Goal: Task Accomplishment & Management: Manage account settings

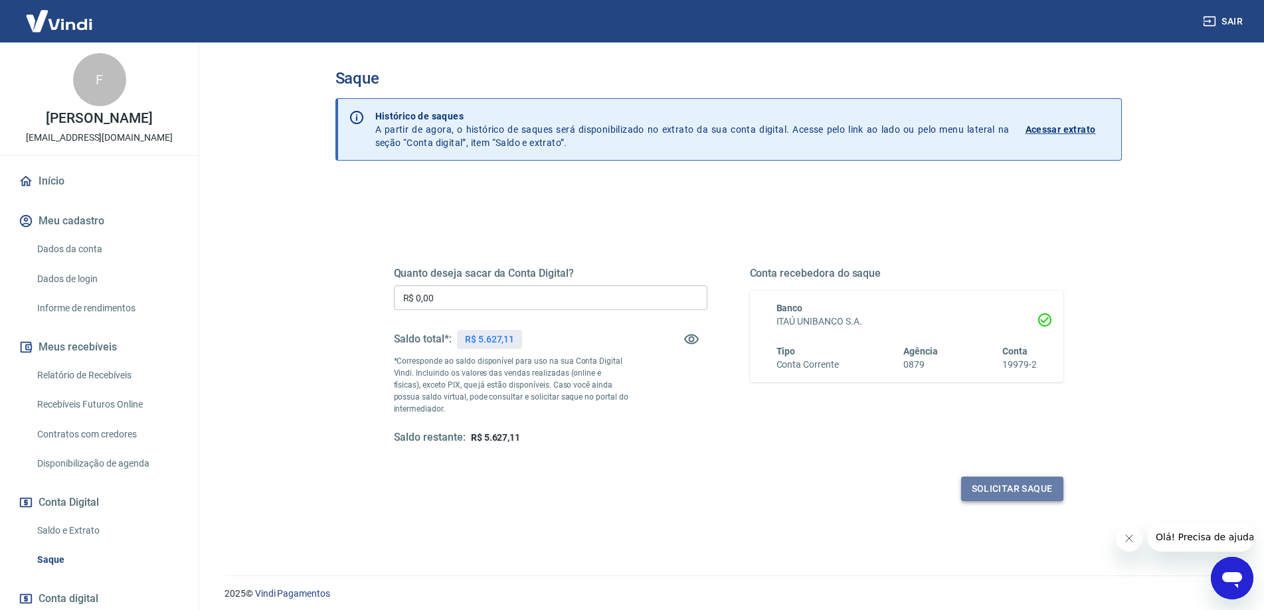
click at [1050, 487] on button "Solicitar saque" at bounding box center [1012, 489] width 102 height 25
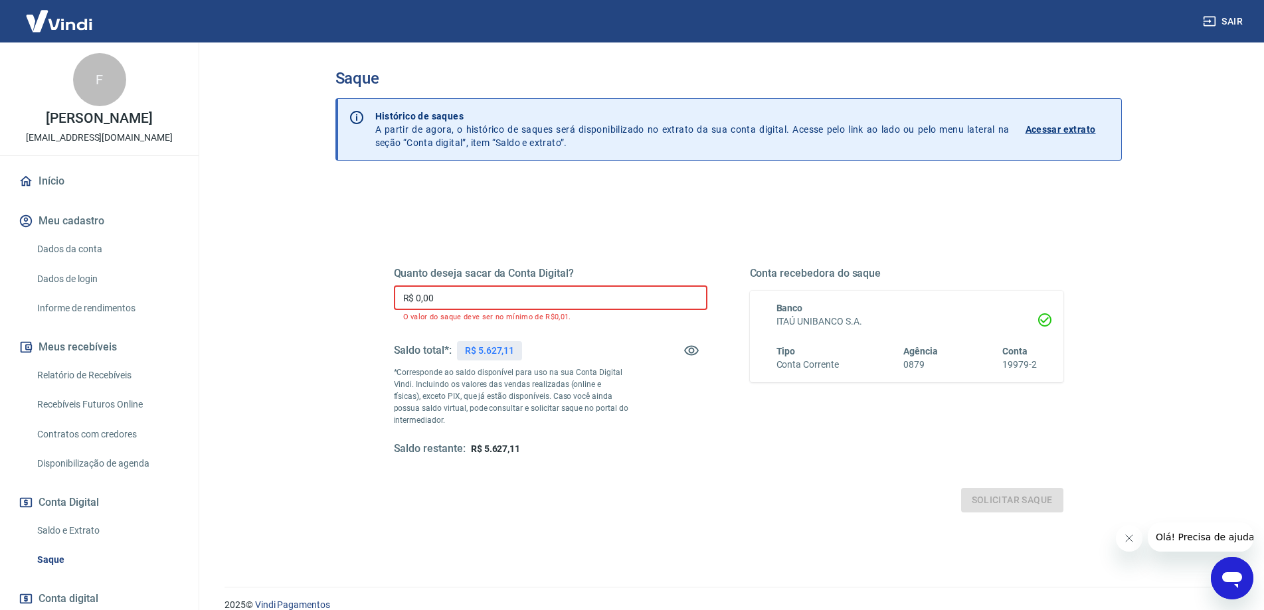
click at [458, 309] on input "R$ 0,00" at bounding box center [551, 298] width 314 height 25
drag, startPoint x: 446, startPoint y: 302, endPoint x: 415, endPoint y: 301, distance: 30.6
click at [415, 301] on input "R$ 0,00" at bounding box center [551, 298] width 314 height 25
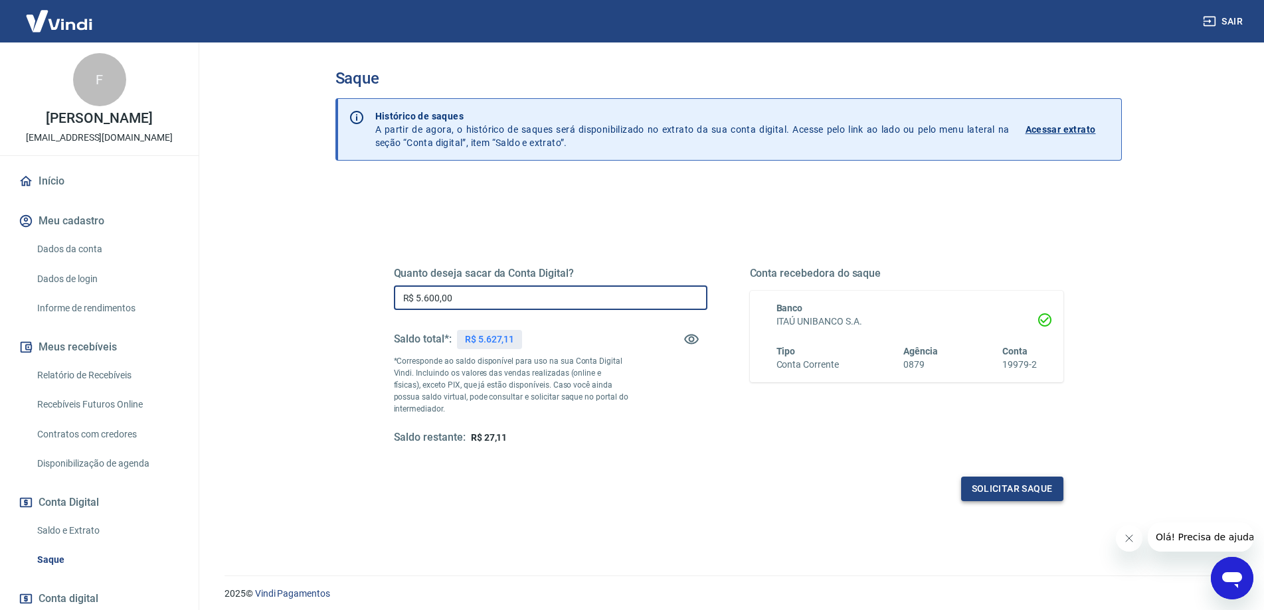
type input "R$ 5.600,00"
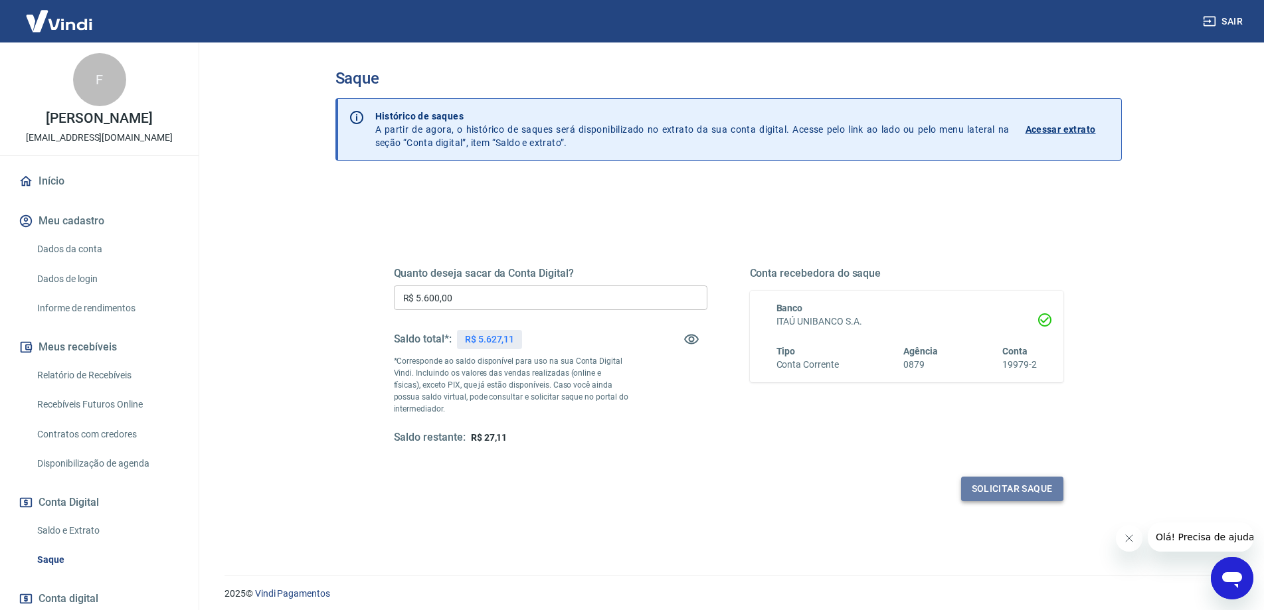
click at [1020, 489] on button "Solicitar saque" at bounding box center [1012, 489] width 102 height 25
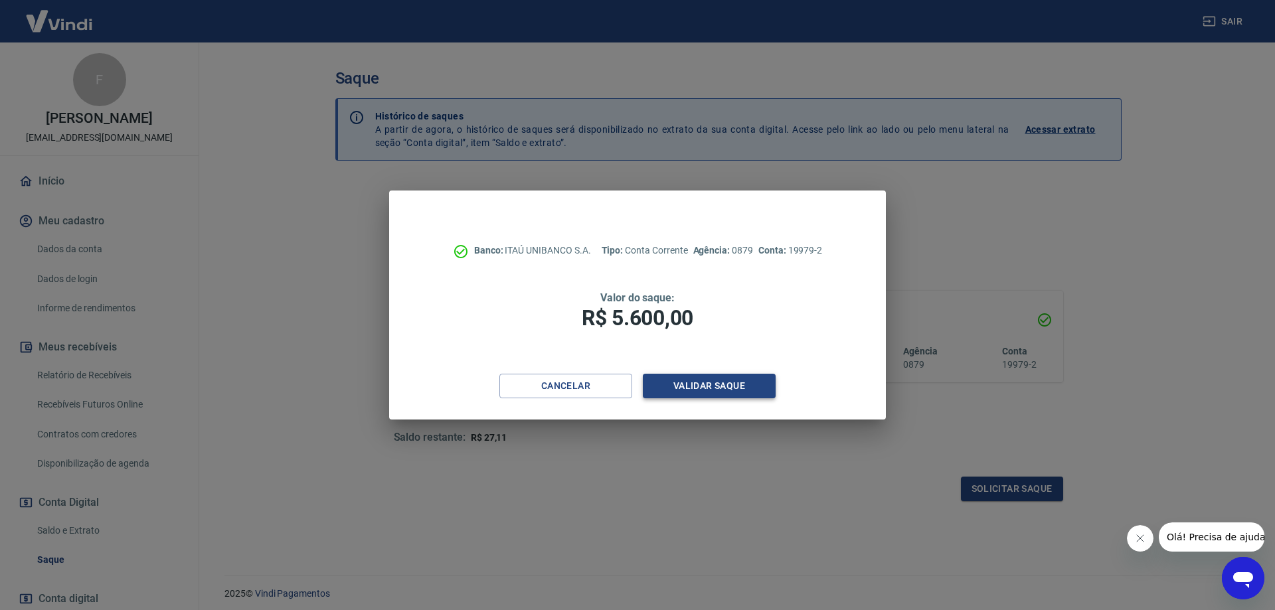
click at [703, 389] on button "Validar saque" at bounding box center [709, 386] width 133 height 25
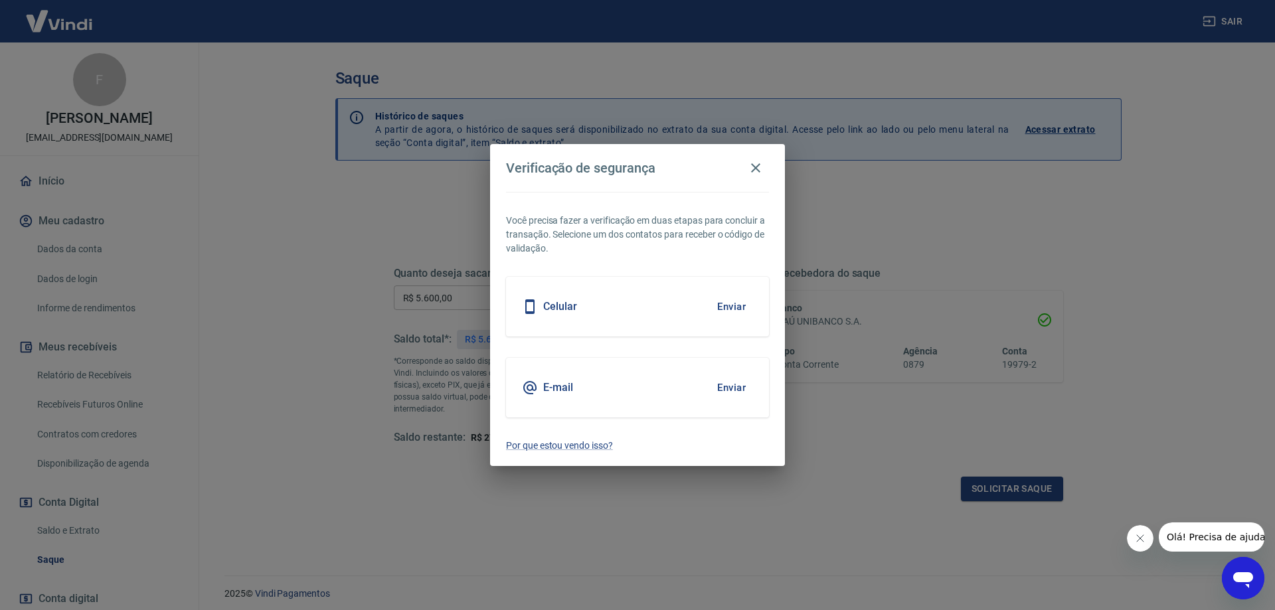
click at [629, 314] on div "Celular Enviar" at bounding box center [637, 307] width 263 height 60
click at [742, 304] on button "Enviar" at bounding box center [731, 307] width 43 height 28
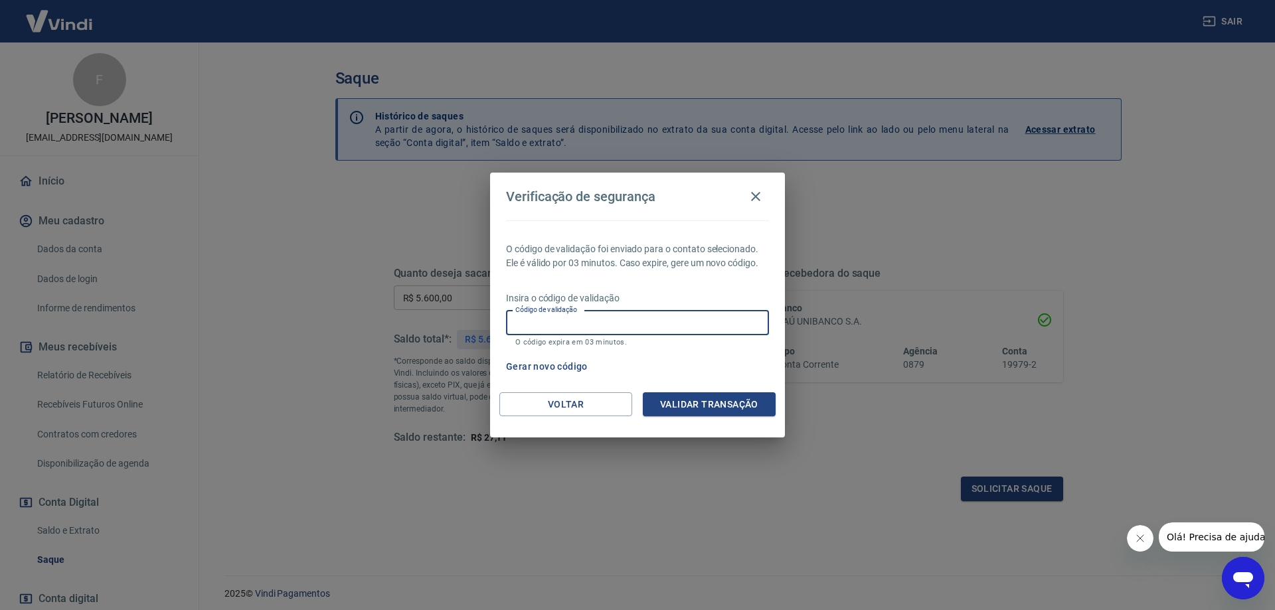
click at [530, 329] on input "Código de validação" at bounding box center [637, 323] width 263 height 25
type input "395827"
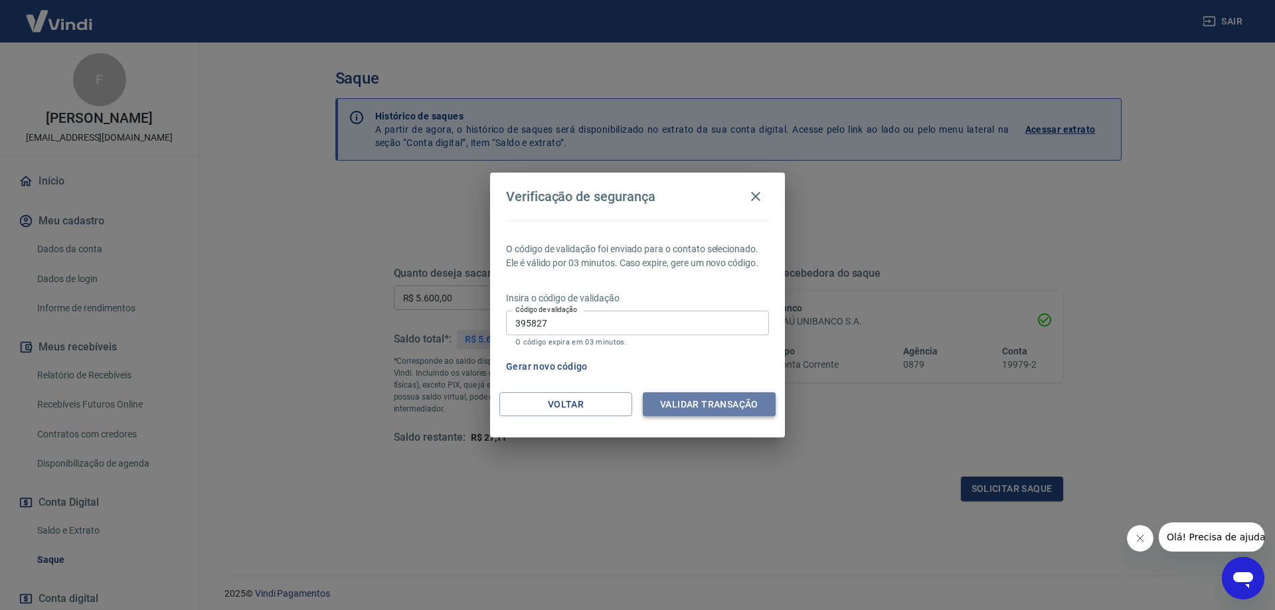
click at [674, 404] on button "Validar transação" at bounding box center [709, 405] width 133 height 25
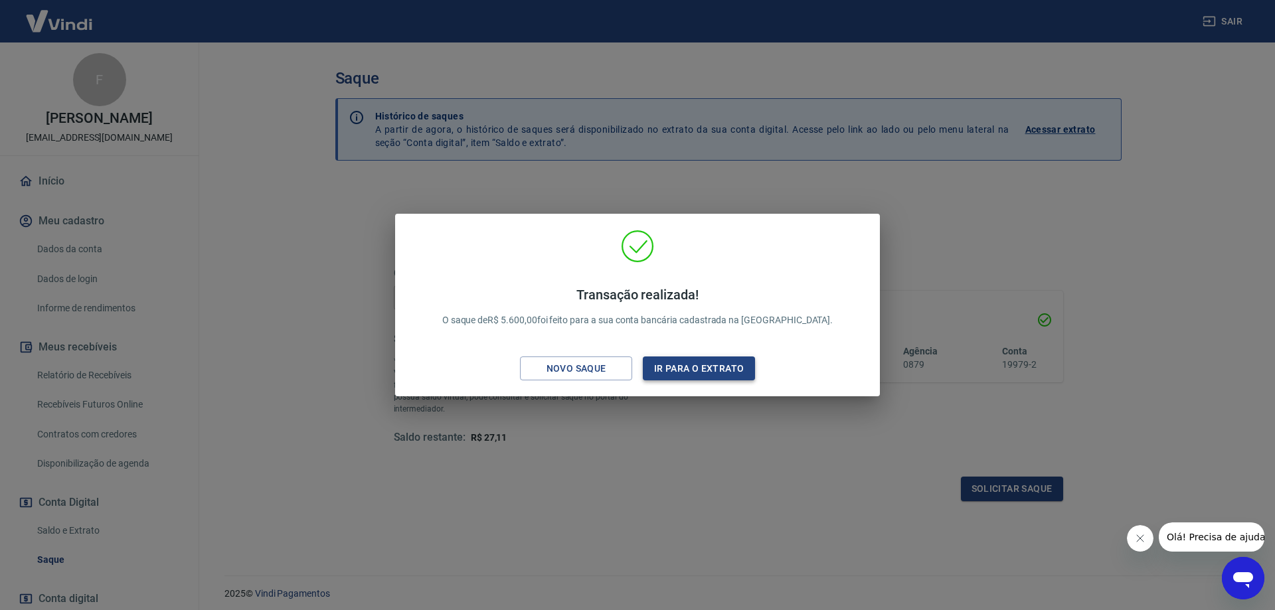
click at [712, 369] on button "Ir para o extrato" at bounding box center [699, 369] width 112 height 25
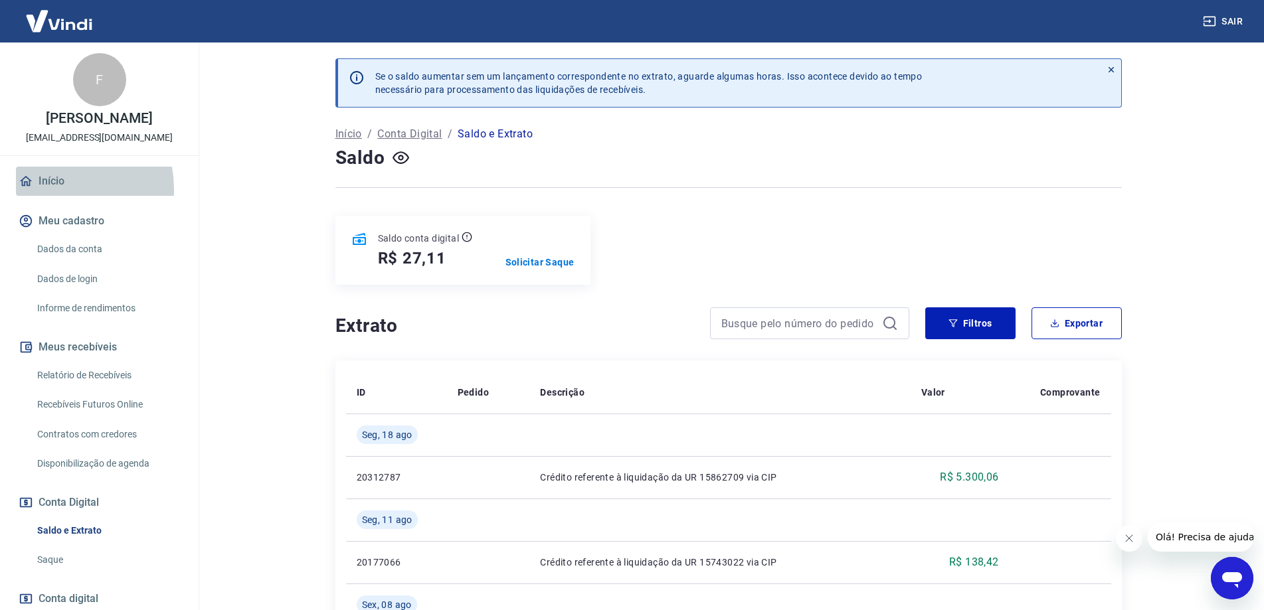
click at [50, 189] on link "Início" at bounding box center [99, 181] width 167 height 29
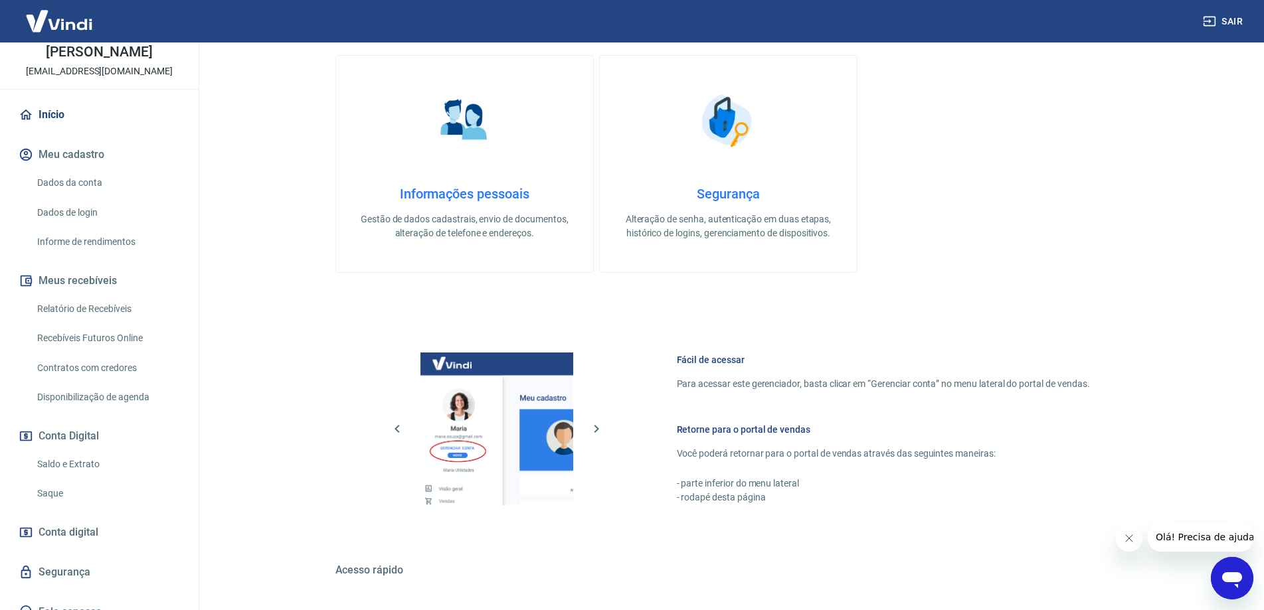
scroll to position [399, 0]
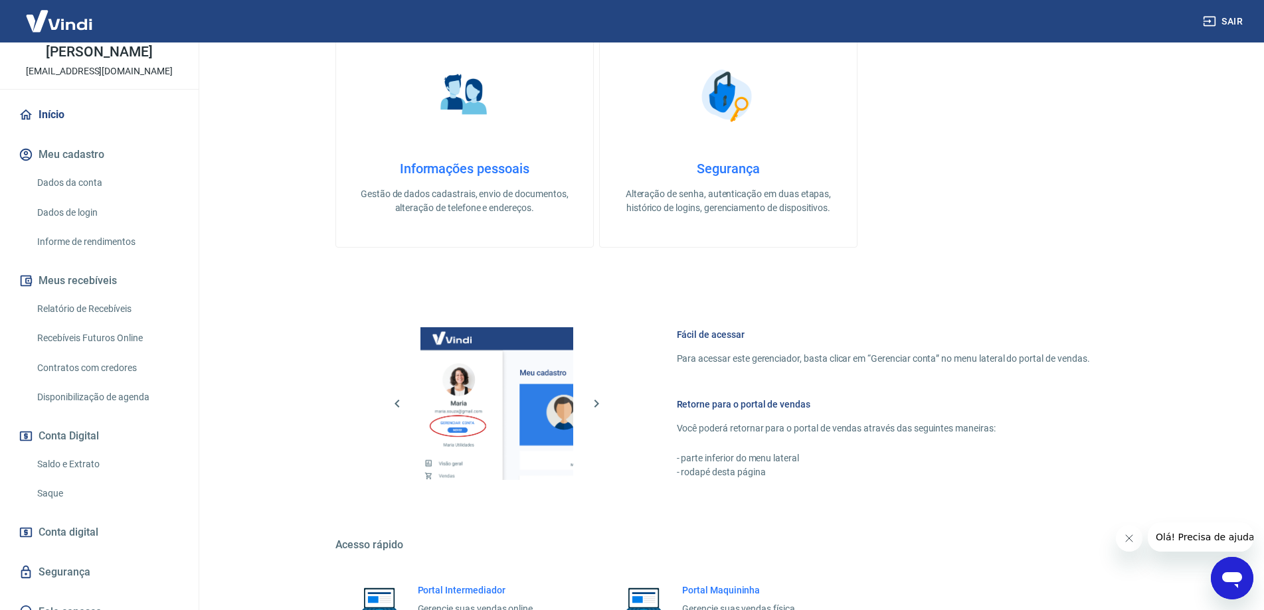
click at [78, 464] on link "Saldo e Extrato" at bounding box center [107, 464] width 151 height 27
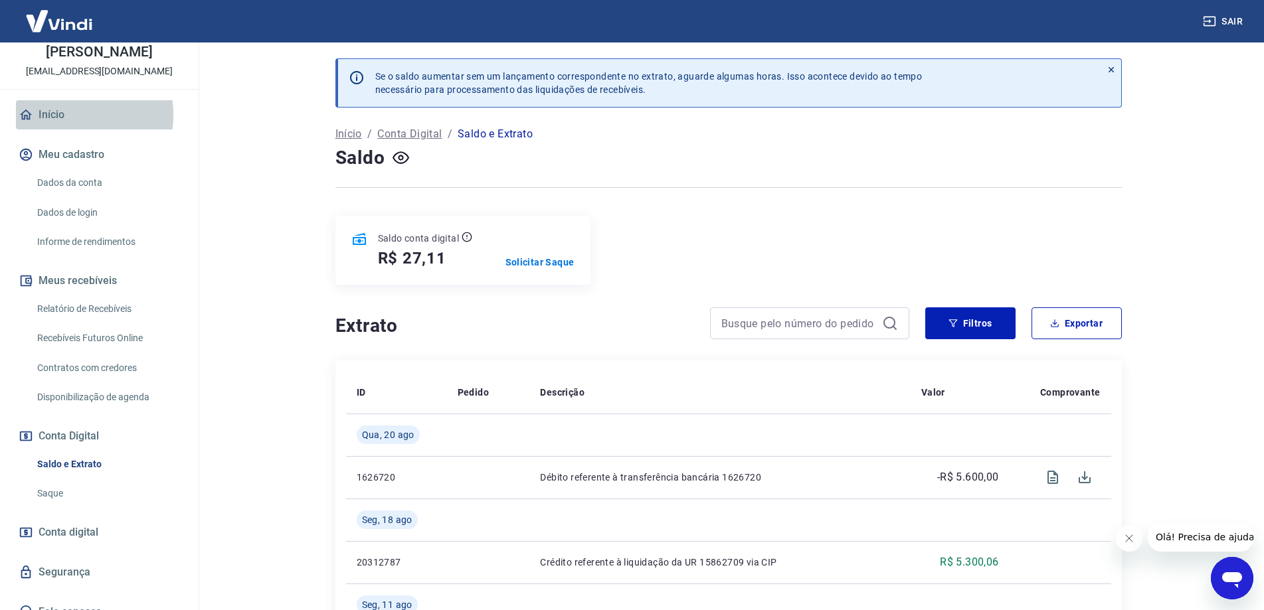
click at [61, 115] on link "Início" at bounding box center [99, 114] width 167 height 29
